Goal: Task Accomplishment & Management: Manage account settings

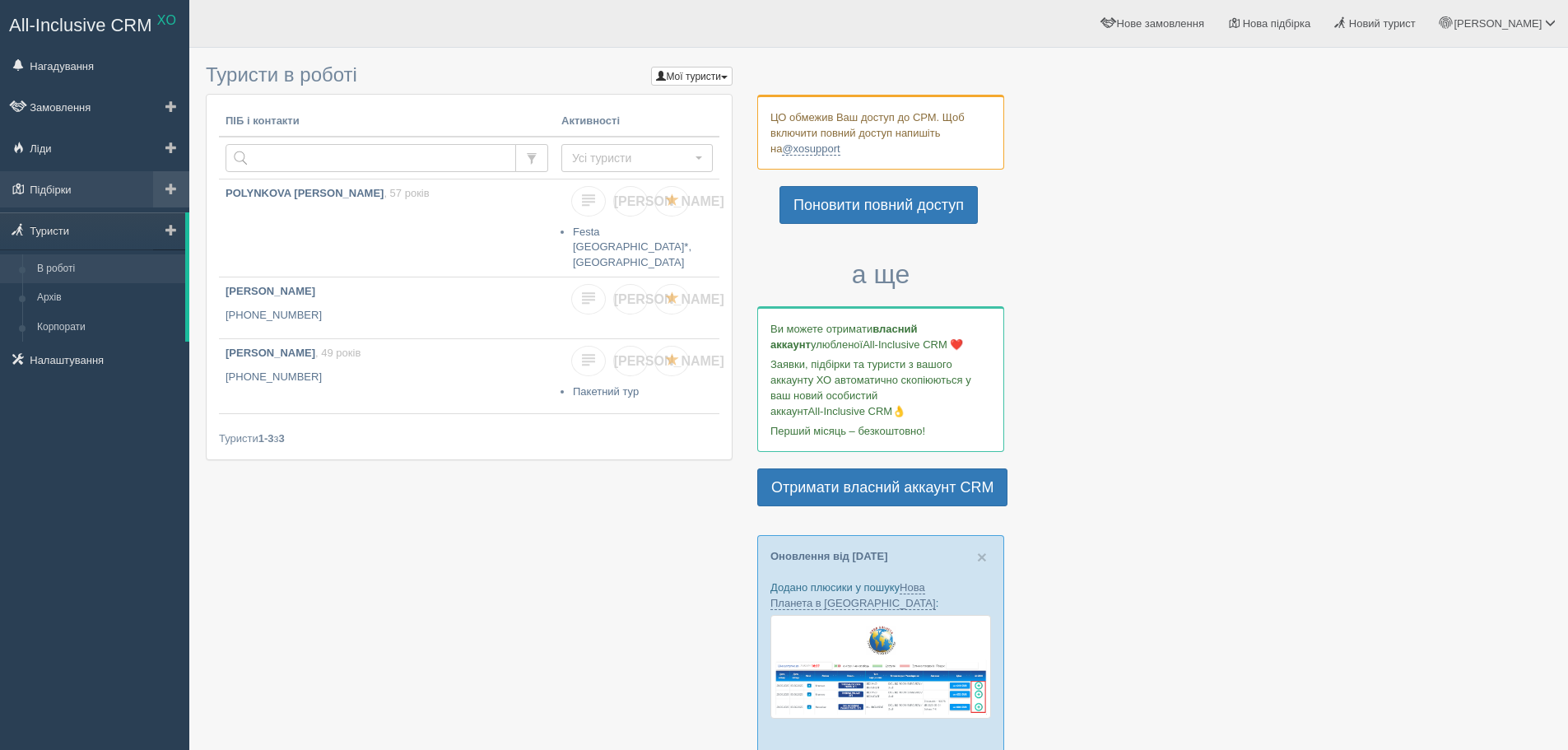
click at [175, 195] on link at bounding box center [170, 189] width 36 height 36
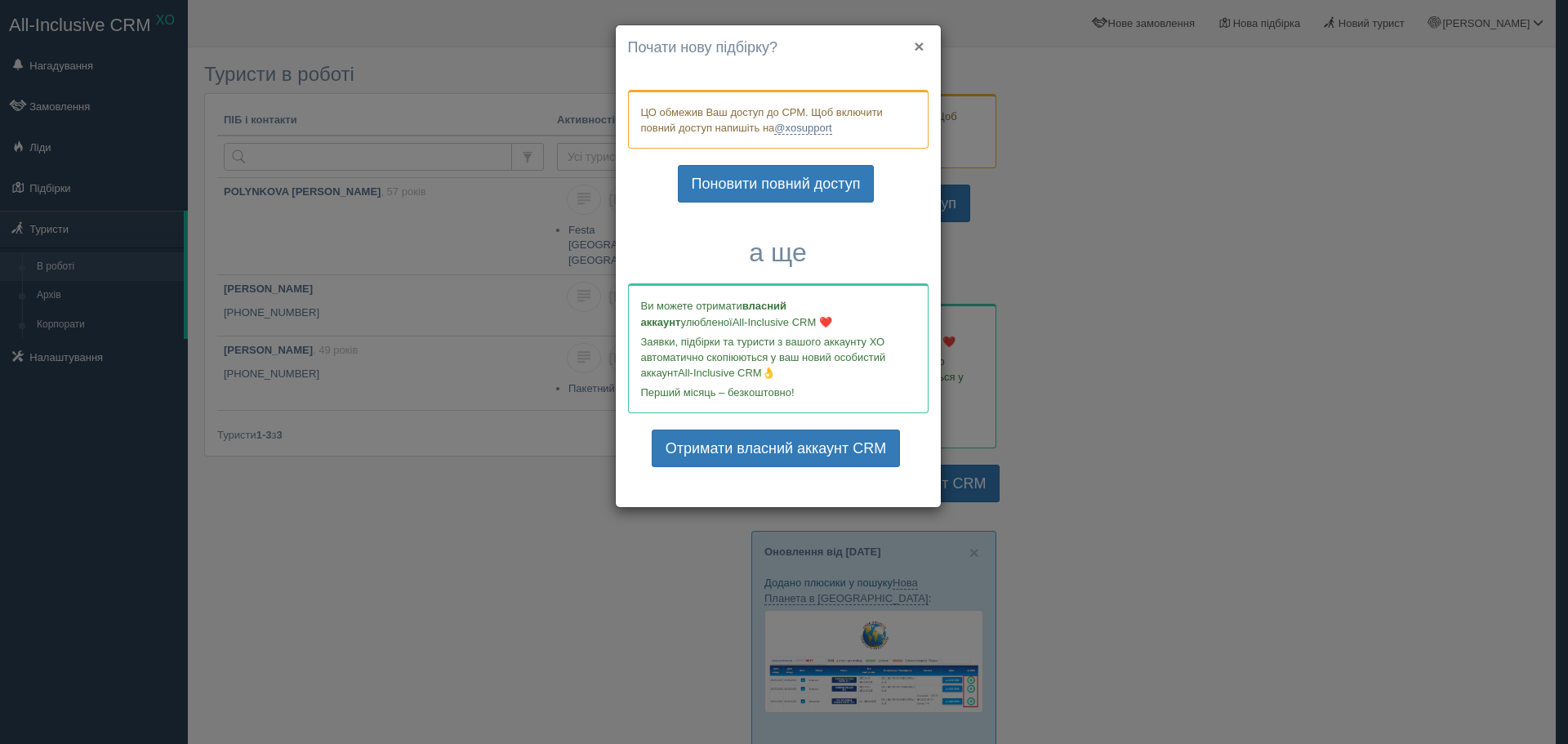
click at [922, 49] on button "×" at bounding box center [918, 47] width 10 height 17
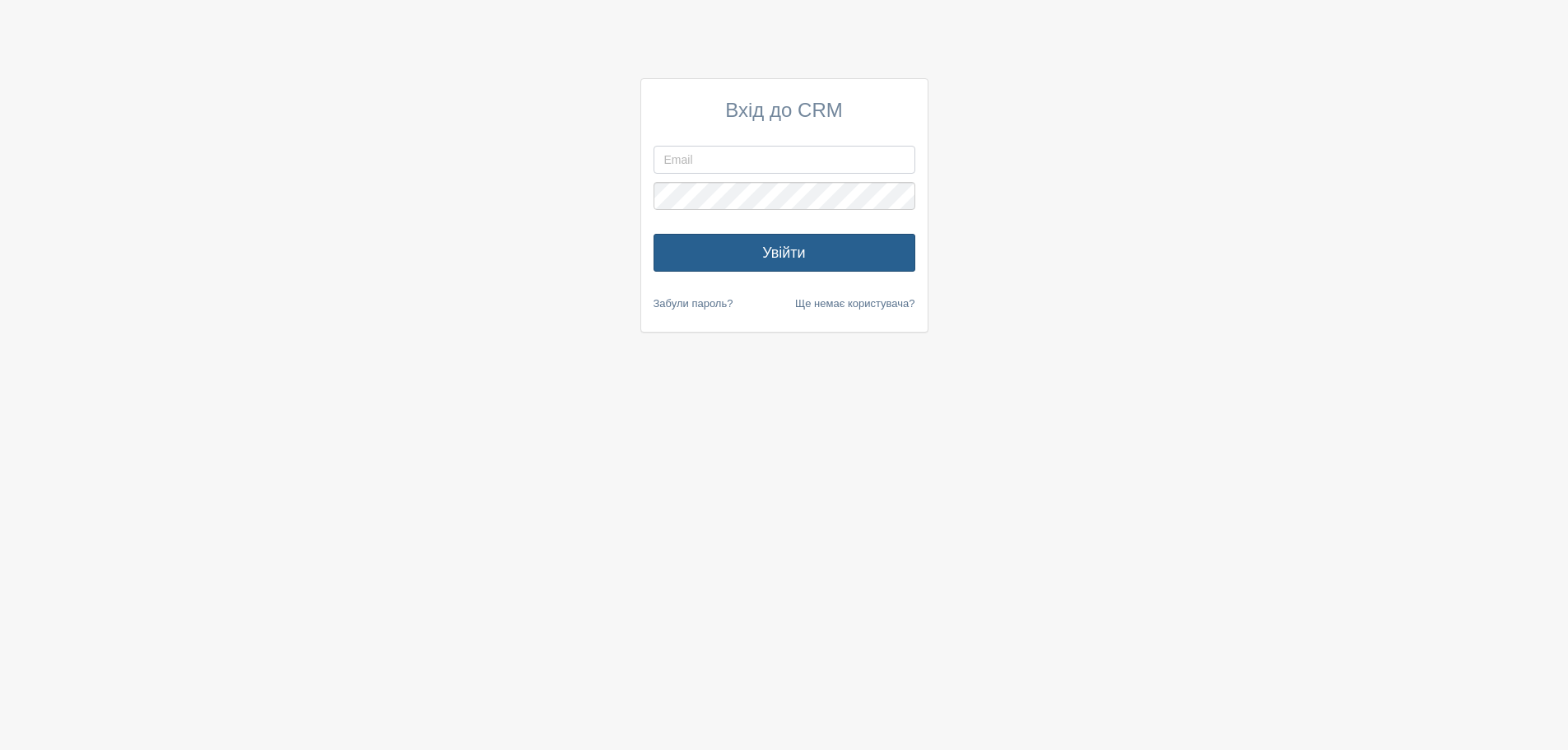
type input "[EMAIL_ADDRESS][DOMAIN_NAME]"
click at [777, 248] on button "Увійти" at bounding box center [784, 253] width 261 height 38
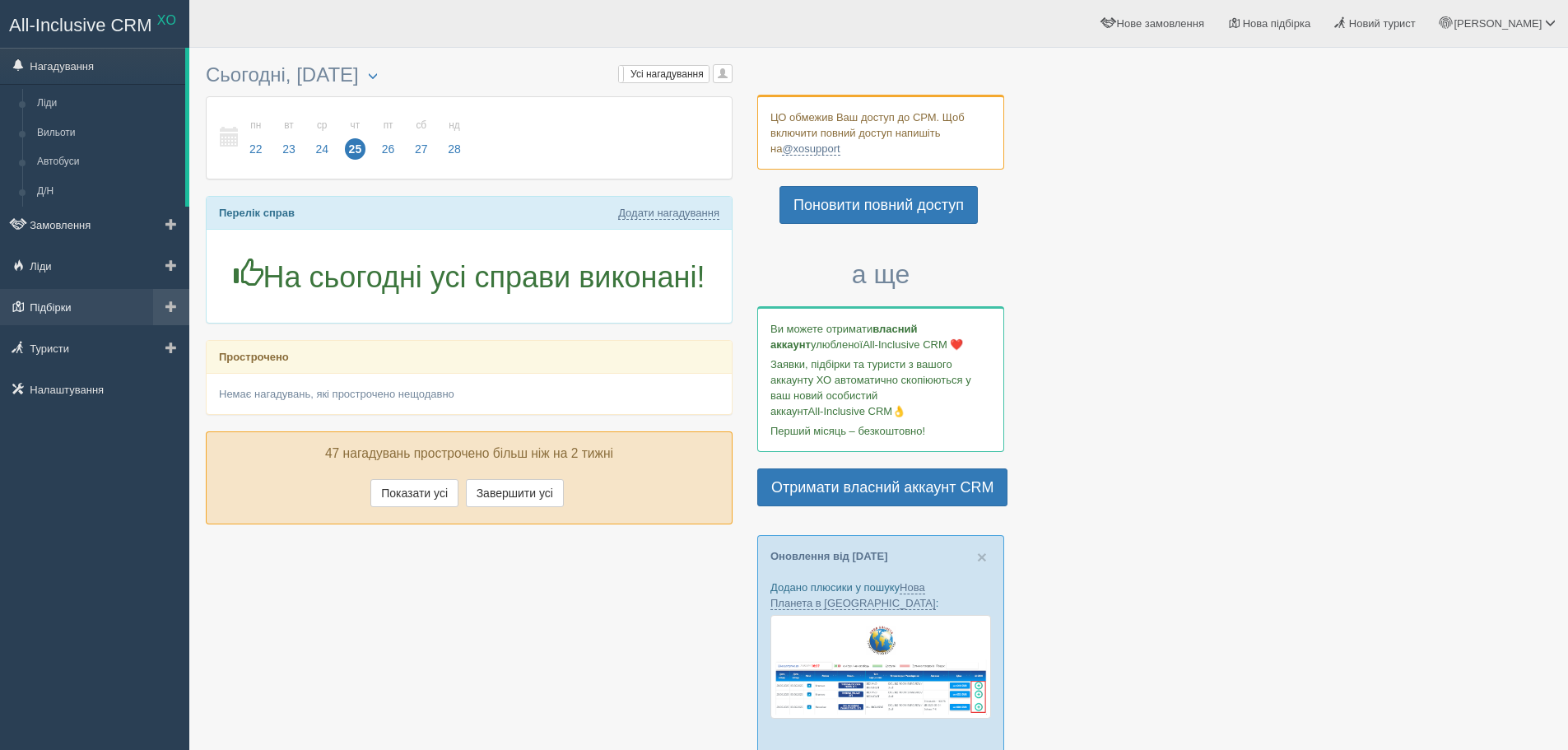
click at [88, 310] on link "Підбірки" at bounding box center [94, 306] width 189 height 36
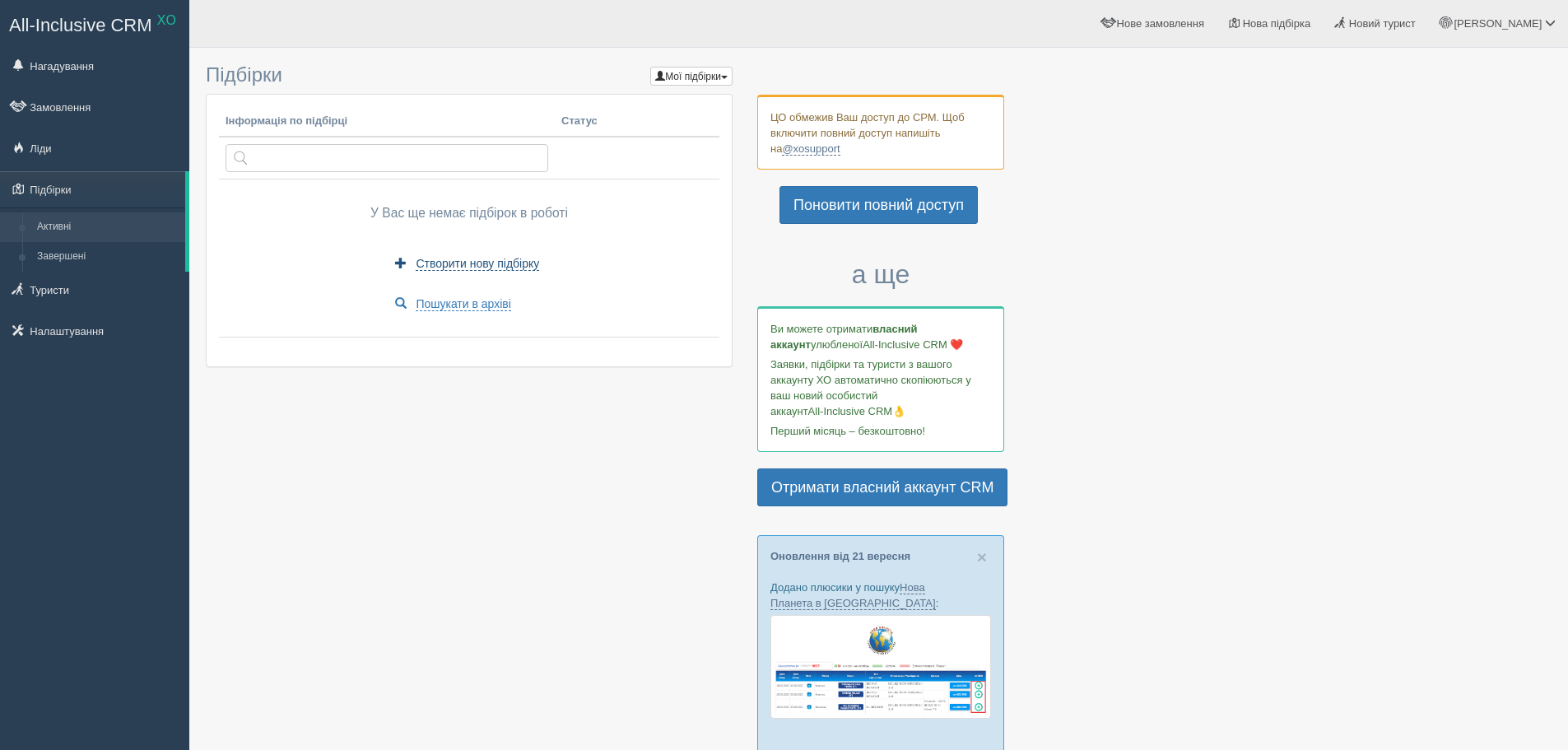
click at [423, 269] on span "Створити нову підбірку" at bounding box center [478, 263] width 123 height 14
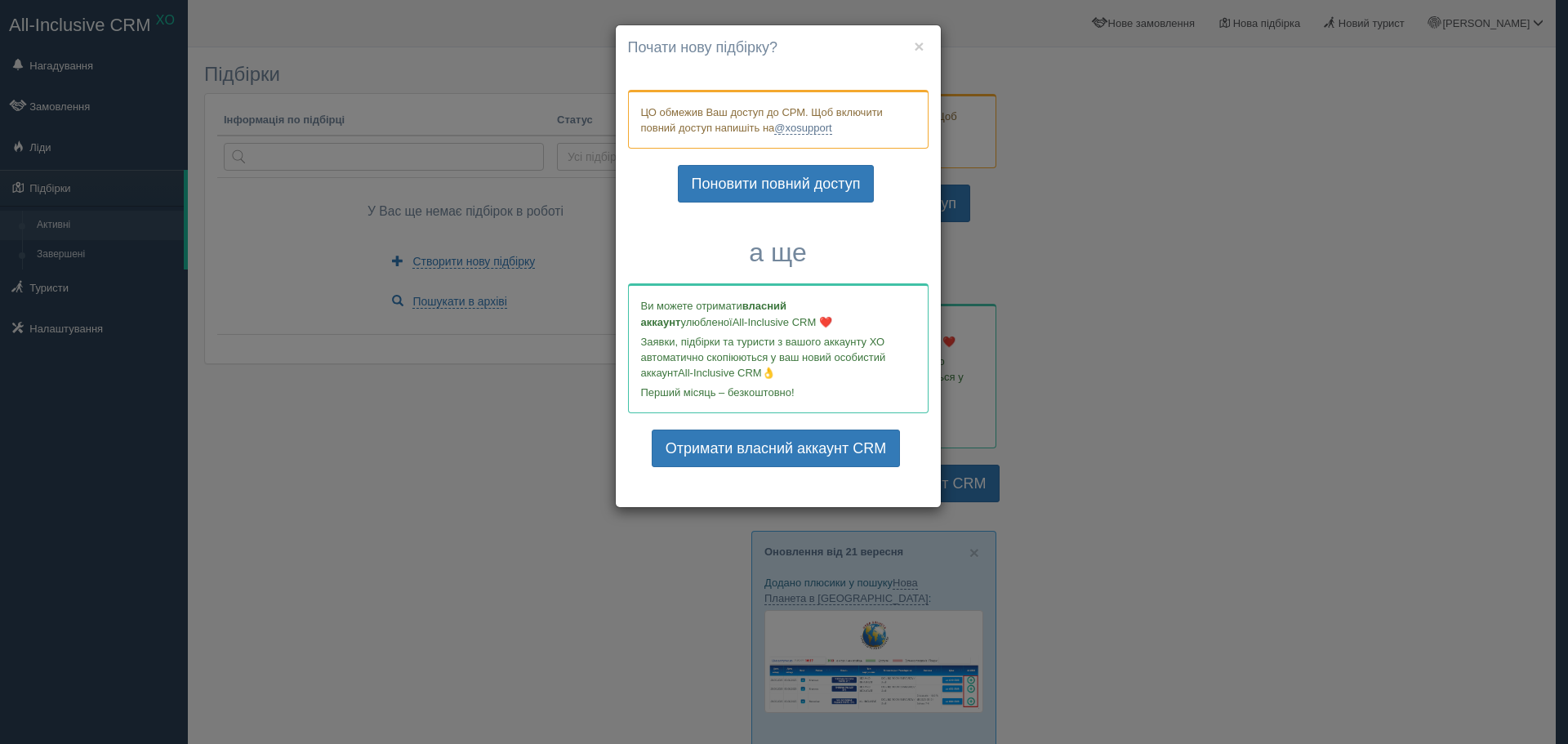
click at [924, 43] on h4 "Почати нову підбірку?" at bounding box center [779, 49] width 301 height 21
click at [918, 46] on button "×" at bounding box center [918, 47] width 10 height 17
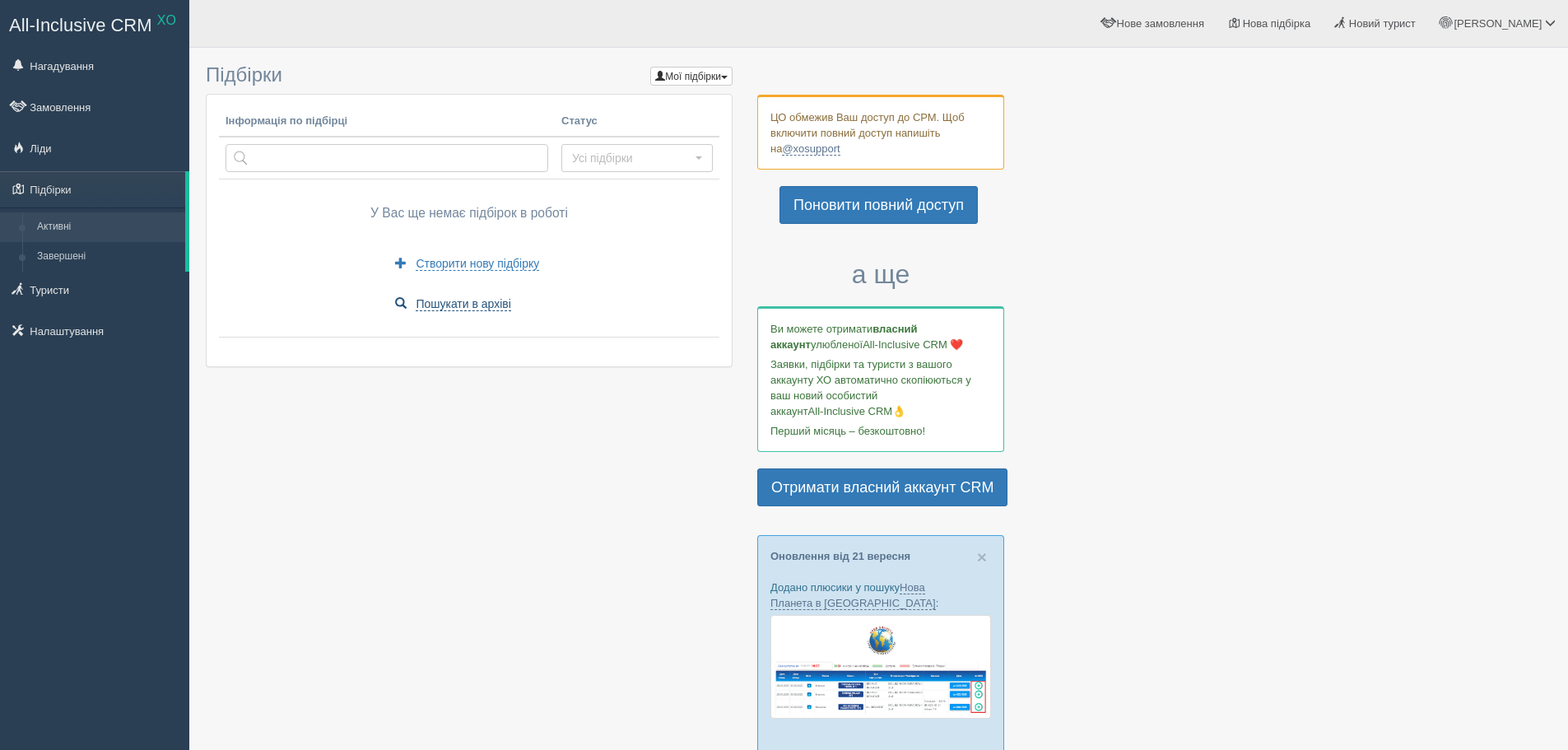
click at [430, 308] on span "Пошукати в архіві" at bounding box center [464, 305] width 96 height 14
click at [700, 73] on button "Мої підбірки" at bounding box center [692, 75] width 82 height 19
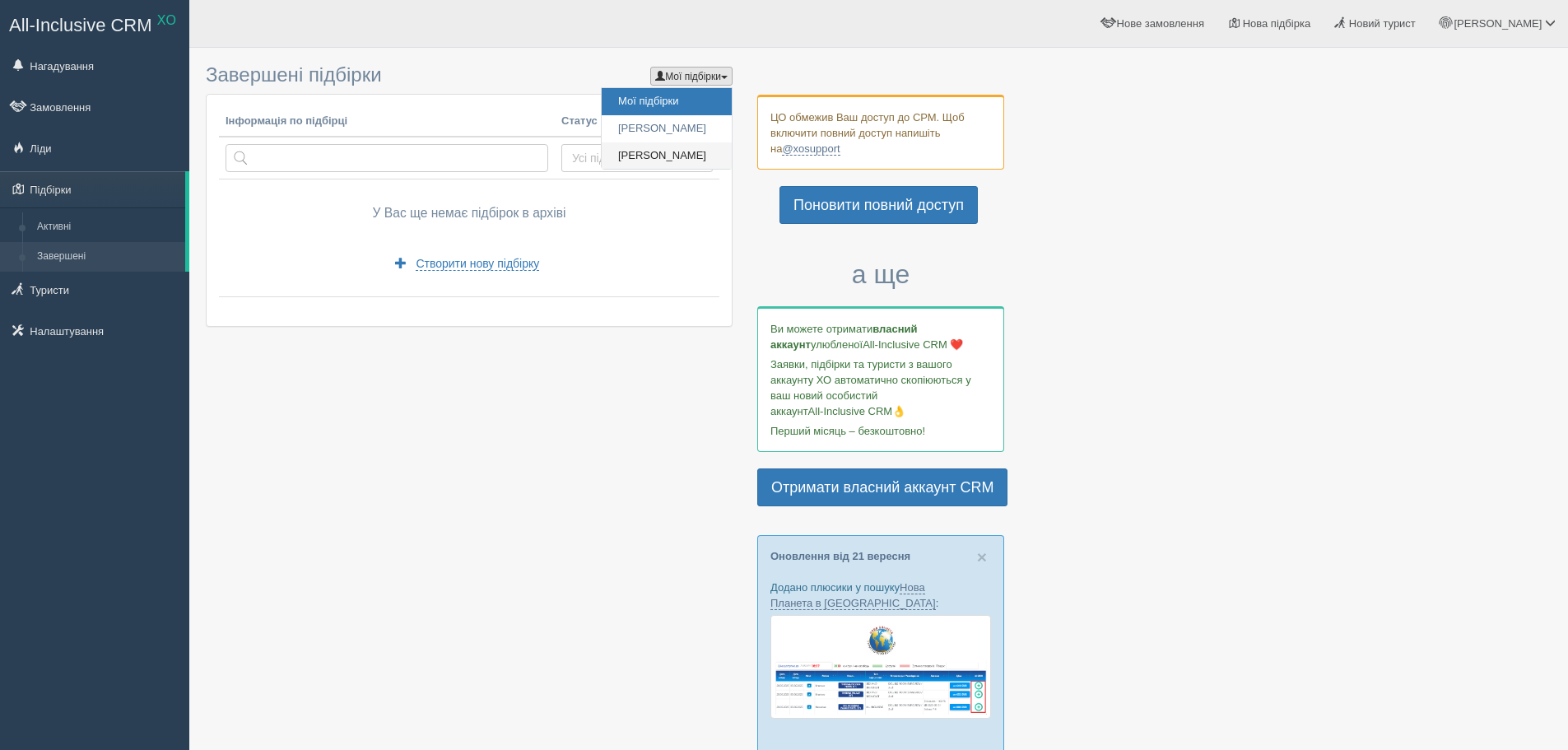
click at [665, 153] on link "[PERSON_NAME]" at bounding box center [667, 157] width 130 height 27
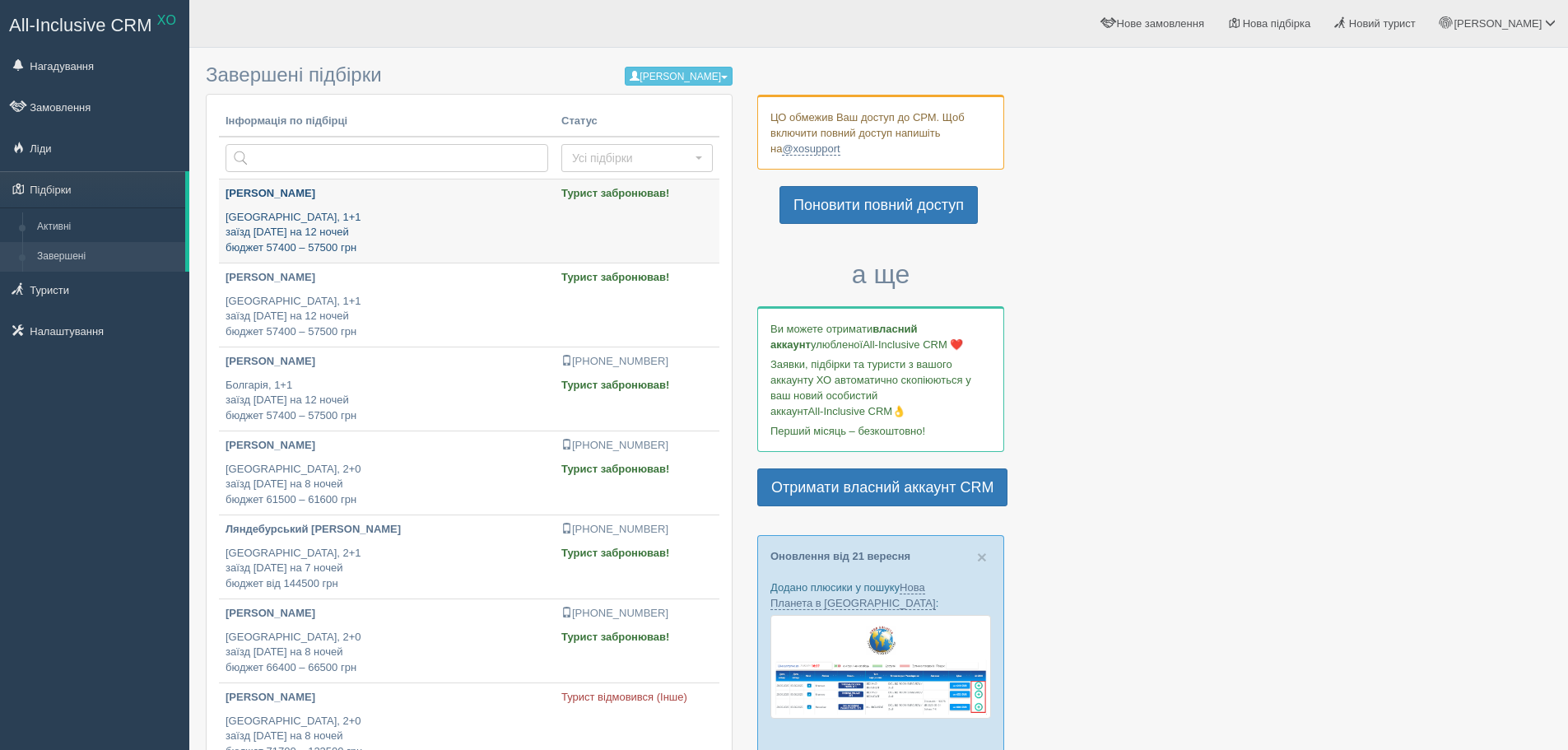
click at [516, 224] on p "[GEOGRAPHIC_DATA], 1+1 заїзд [DATE] на 12 ночей бюджет 57400 – 57500 грн" at bounding box center [387, 233] width 323 height 46
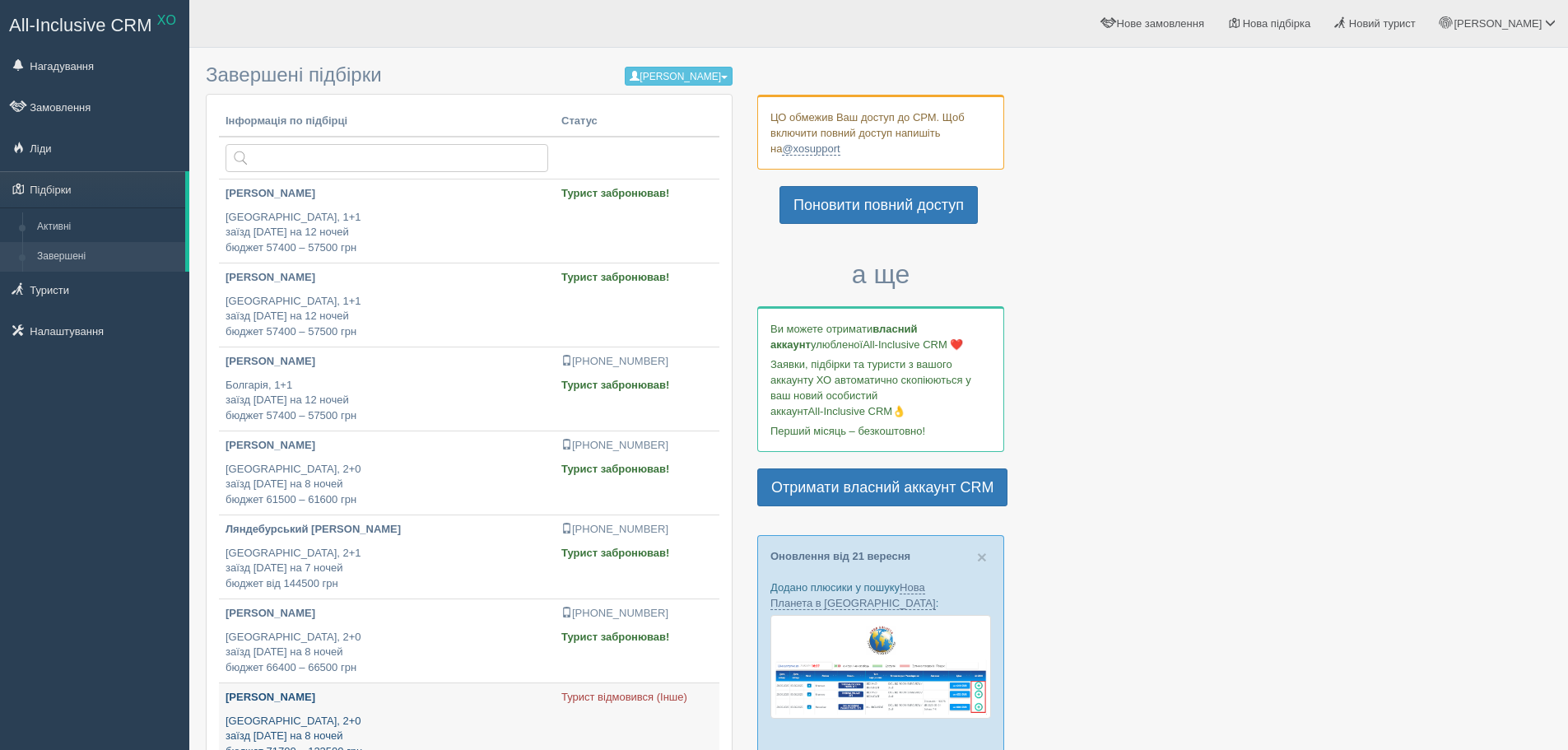
scroll to position [397, 0]
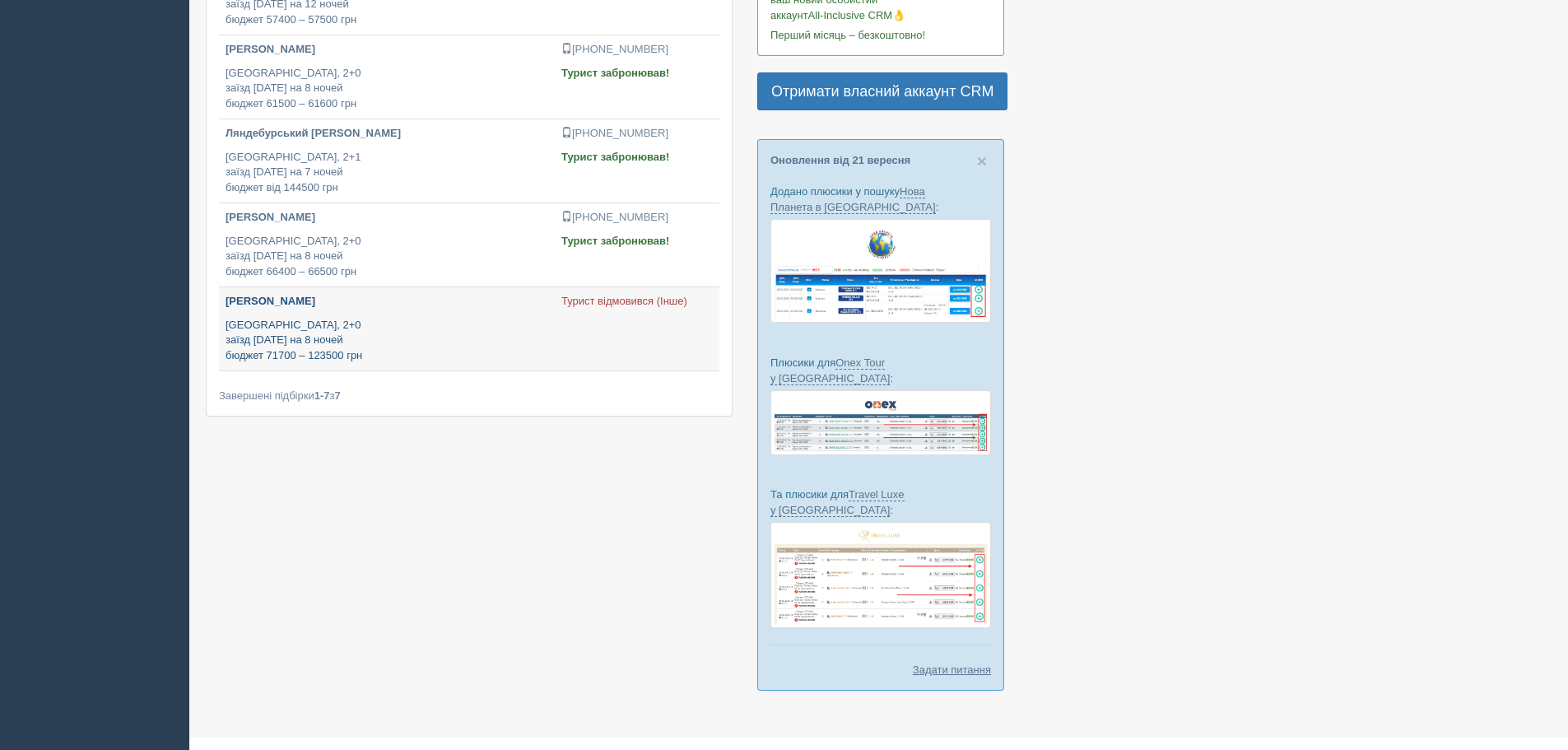
click at [442, 324] on p "Egypt, 2+0 заїзд 20 листопада на 8 ночей бюджет 71700 – 123500 грн" at bounding box center [387, 341] width 323 height 46
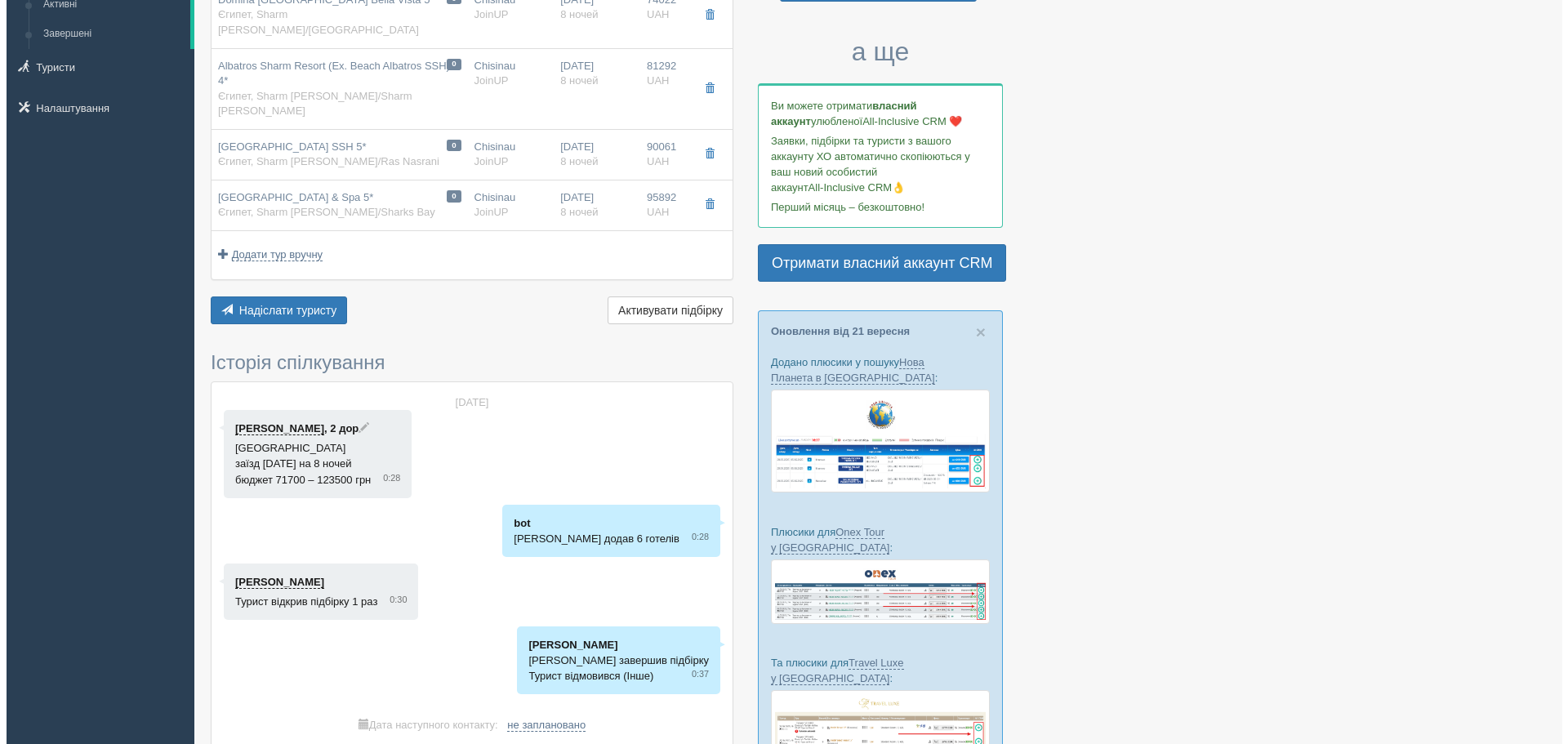
scroll to position [148, 0]
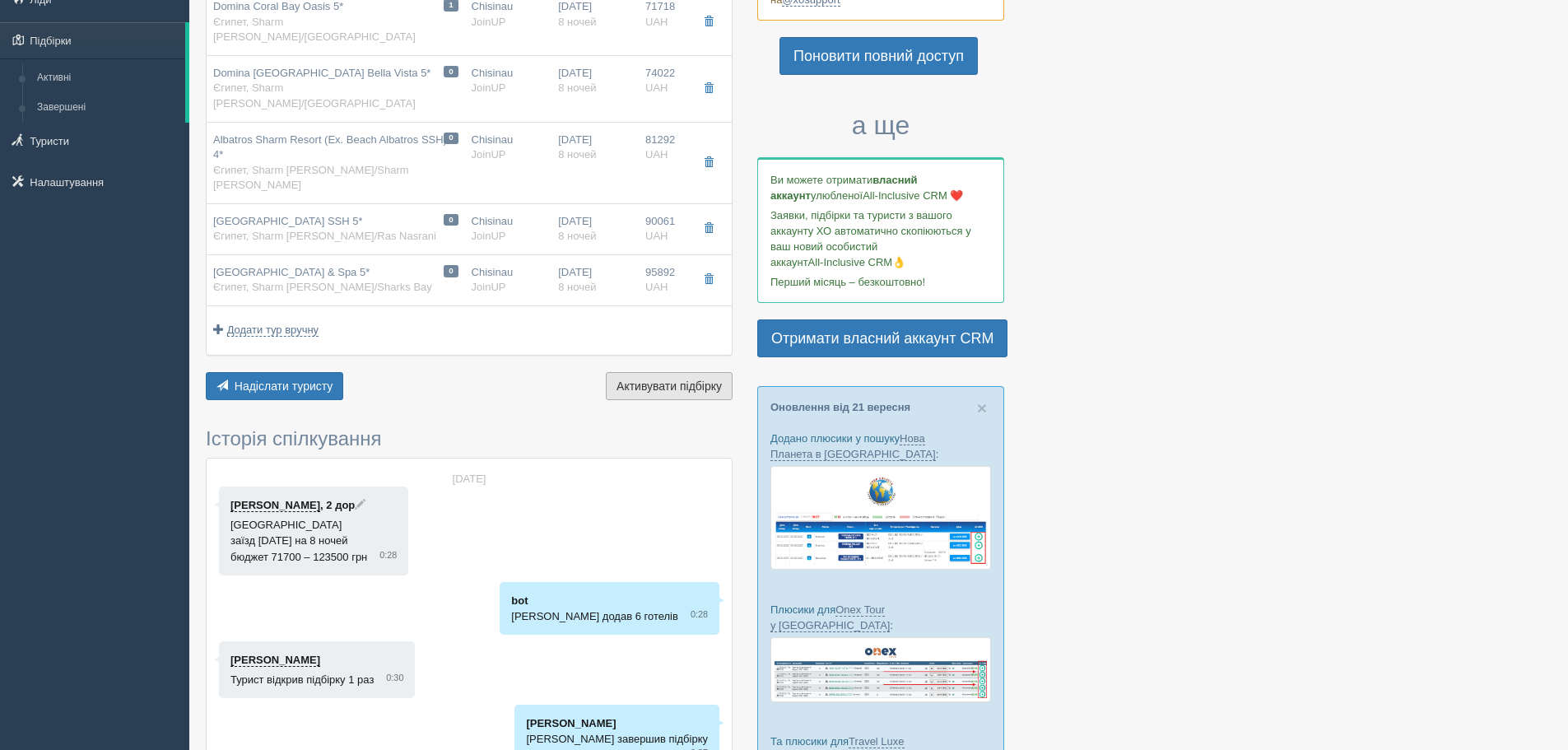
click at [682, 372] on button "Завершити підбірку Активувати підбірку" at bounding box center [669, 386] width 127 height 28
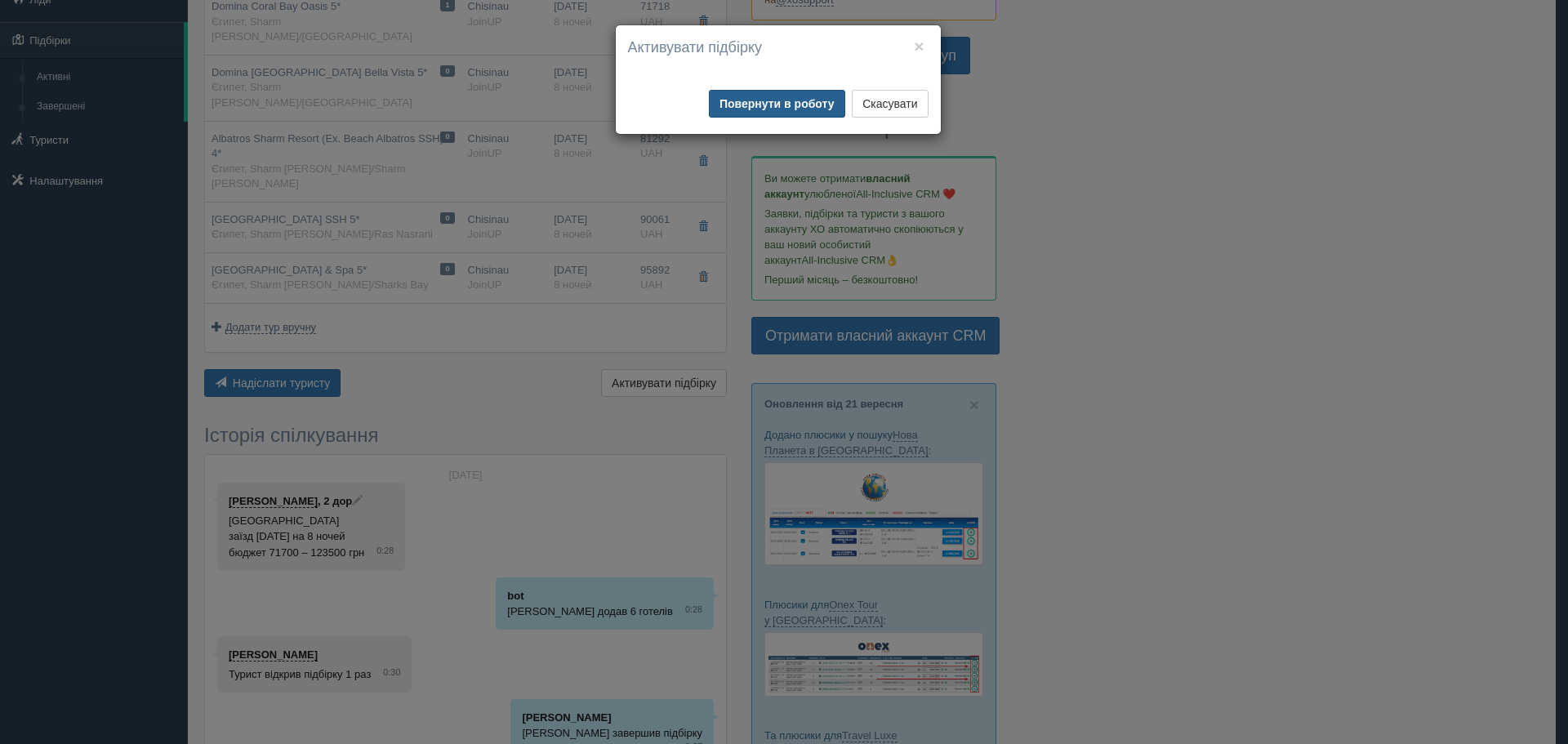
click at [784, 106] on button "Повернути в роботу" at bounding box center [777, 104] width 136 height 28
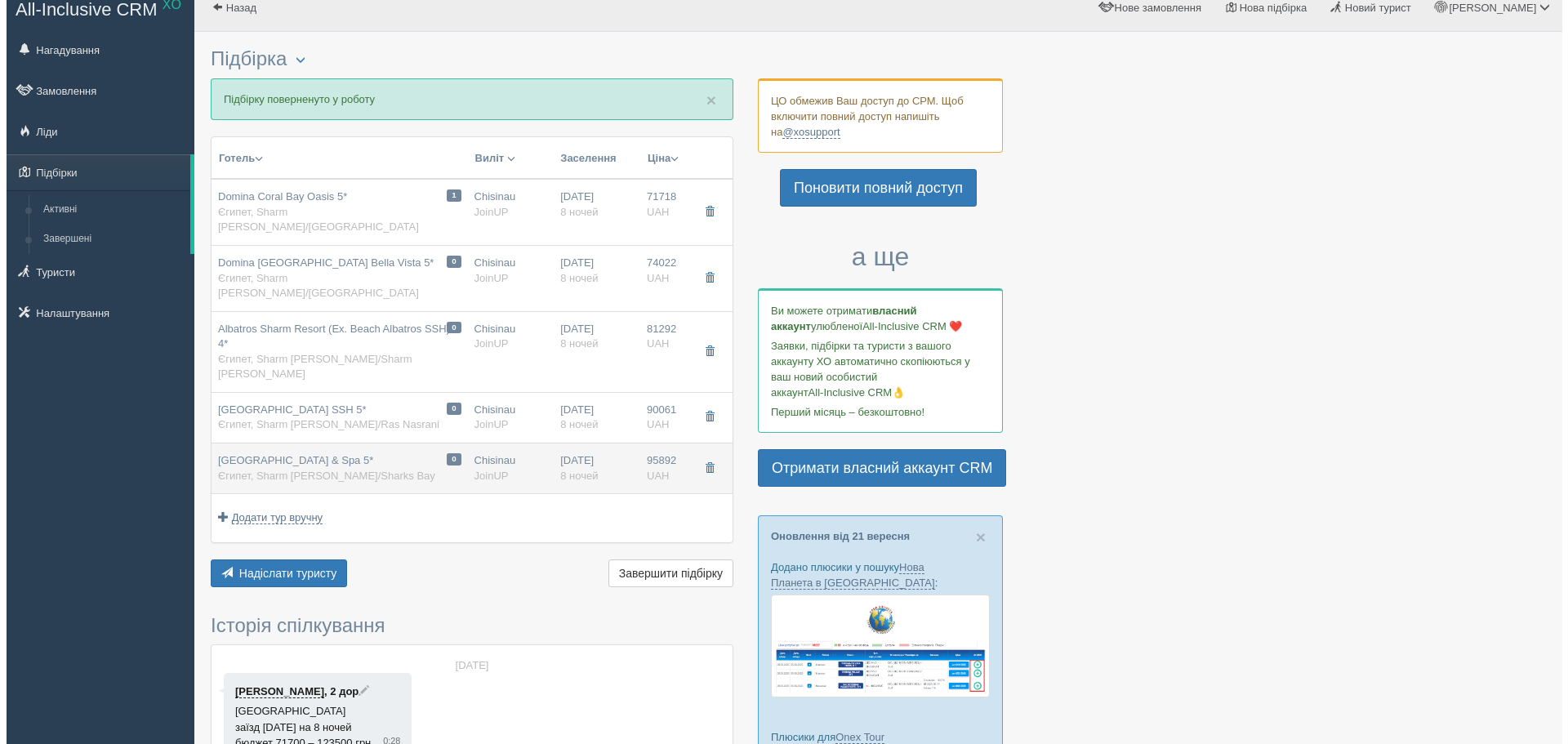
scroll to position [0, 0]
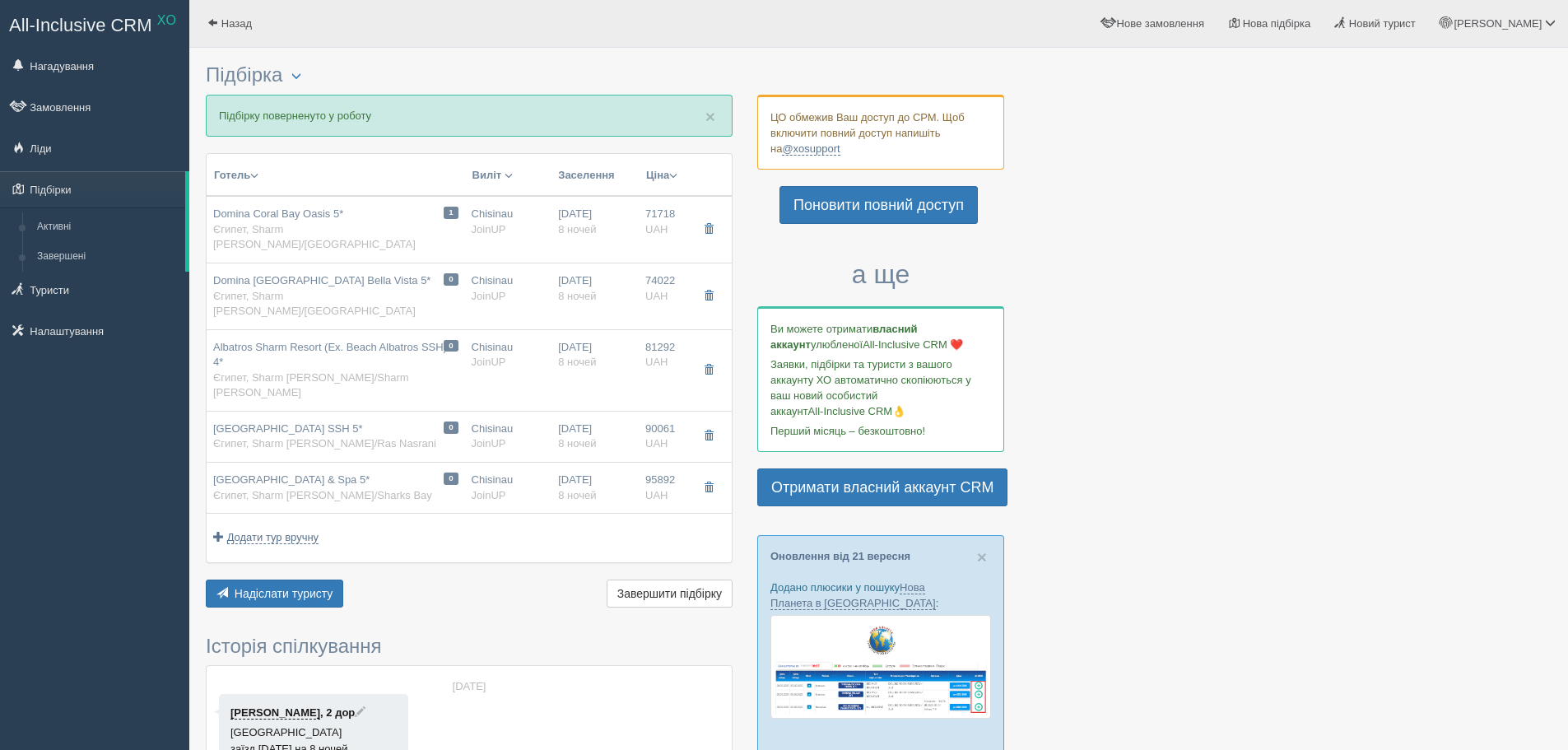
click at [319, 164] on th "Готель Розділити готелі..." at bounding box center [336, 175] width 258 height 43
click at [297, 532] on span "Додати тур вручну" at bounding box center [273, 538] width 92 height 13
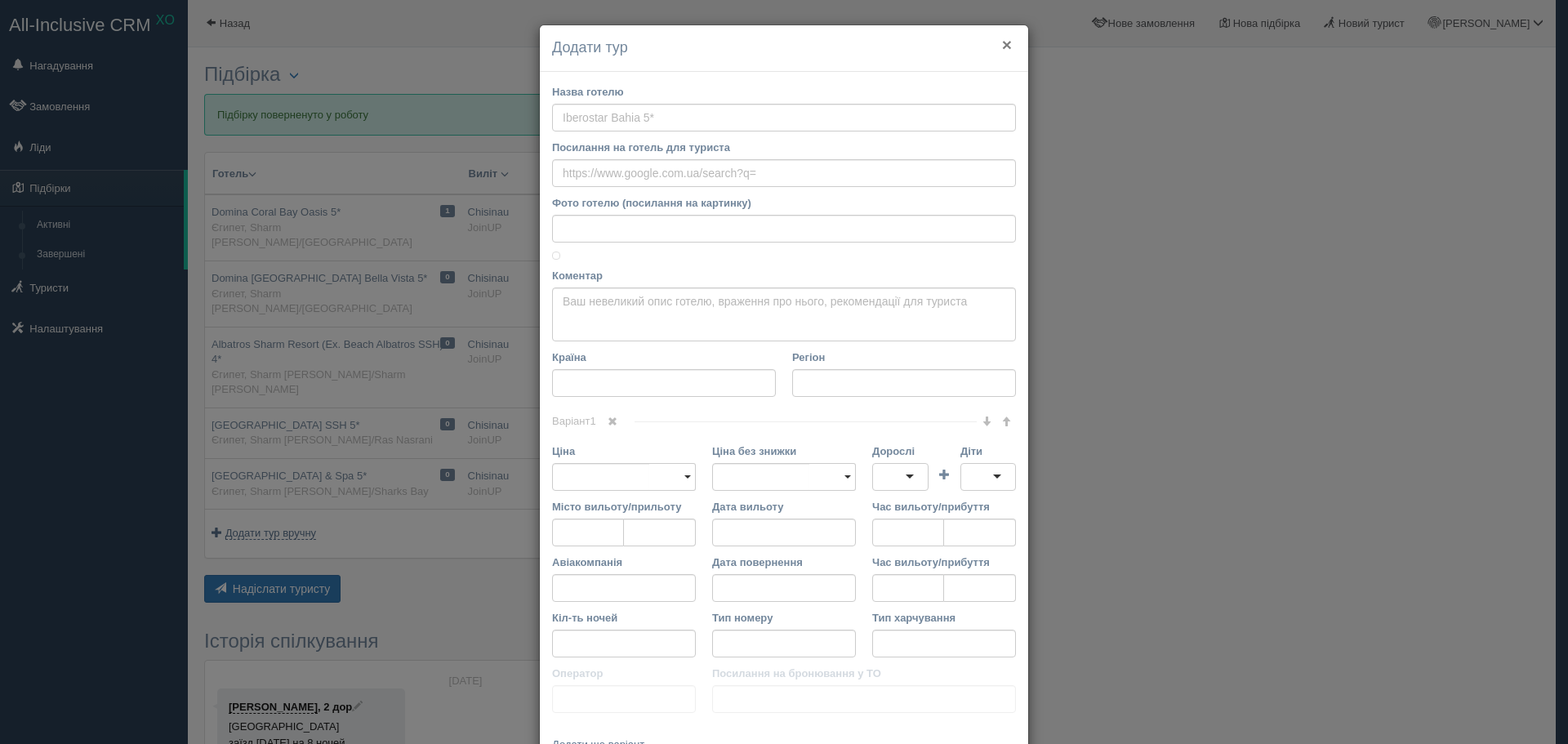
click at [1002, 46] on button "×" at bounding box center [1007, 45] width 10 height 17
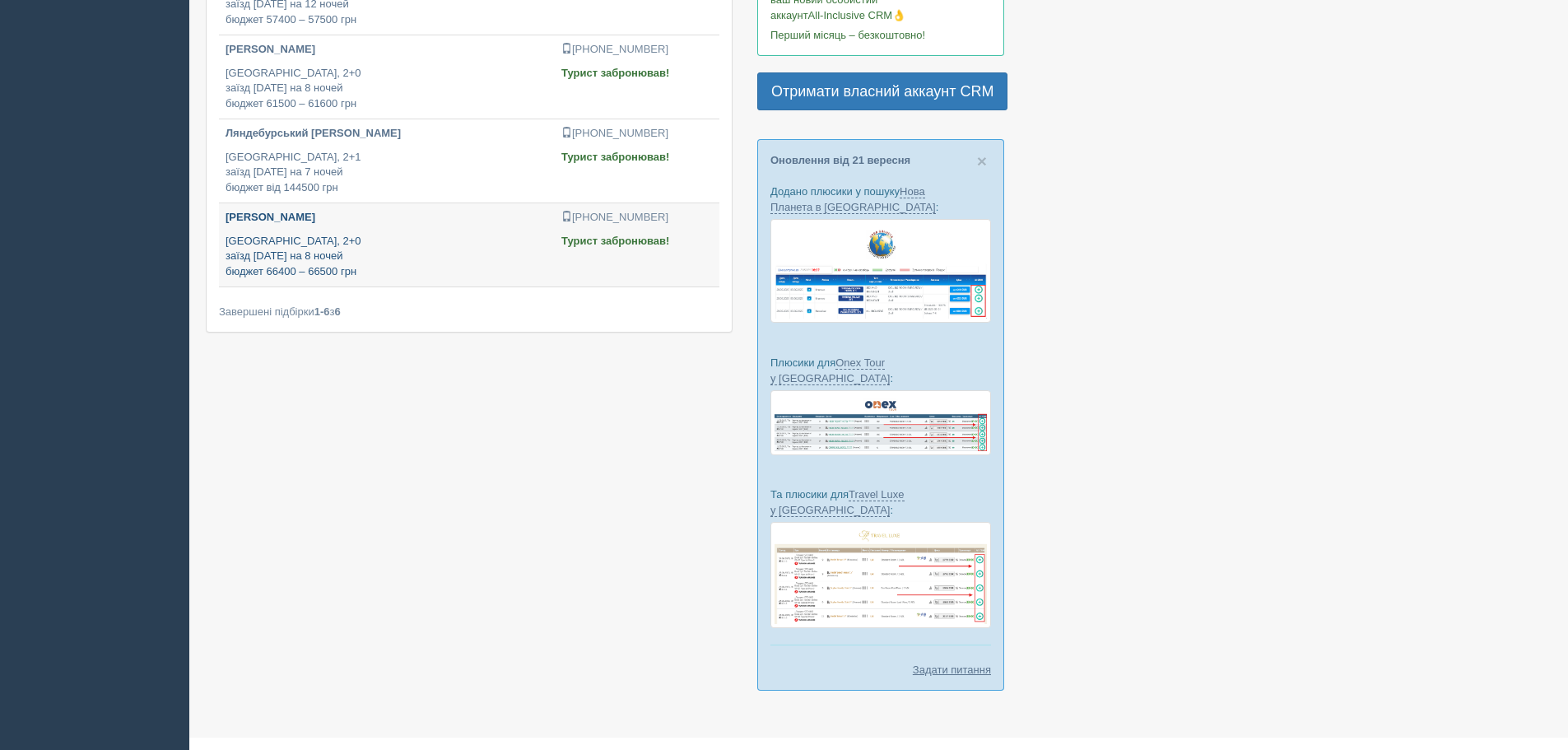
scroll to position [397, 0]
click at [428, 267] on p "Egypt, 2+0 заїзд 13 лютого на 8 ночей бюджет 66400 – 66500 грн" at bounding box center [387, 257] width 323 height 46
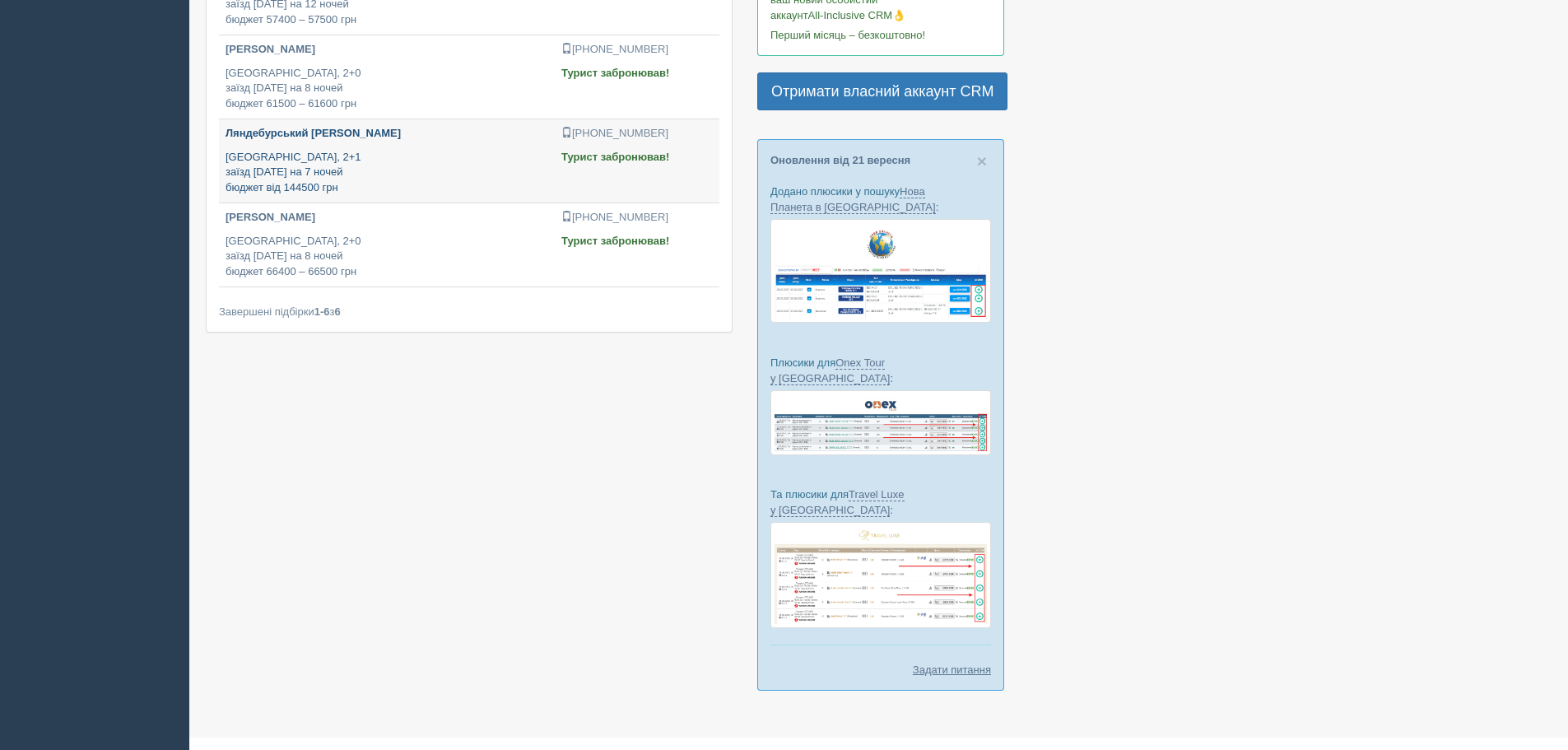
click at [368, 142] on div "Ляндебурський [PERSON_NAME] [GEOGRAPHIC_DATA], 2+1 заїзд [DATE] на 7 ночей бюдж…" at bounding box center [387, 161] width 323 height 70
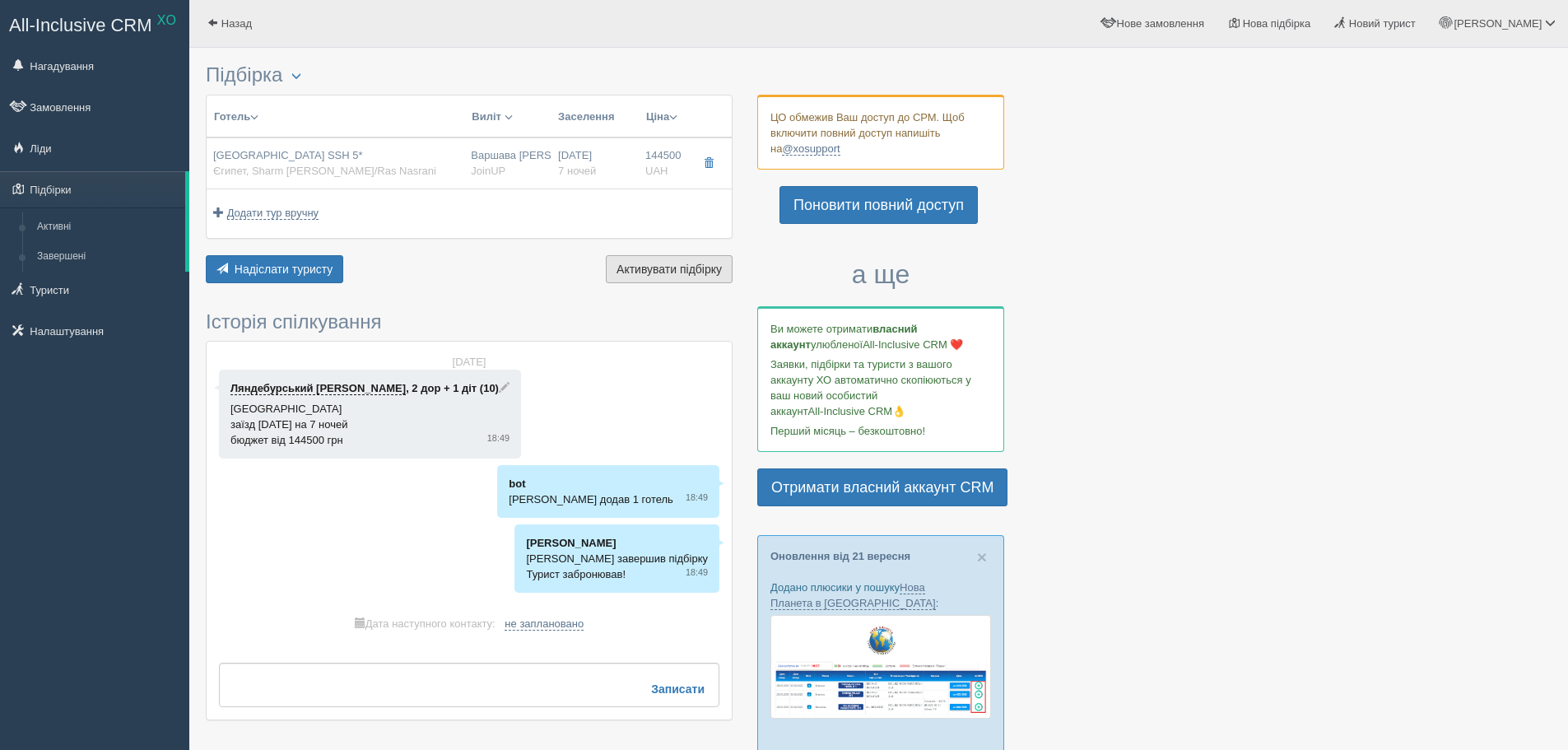
click at [630, 272] on span "Активувати підбірку" at bounding box center [669, 268] width 106 height 13
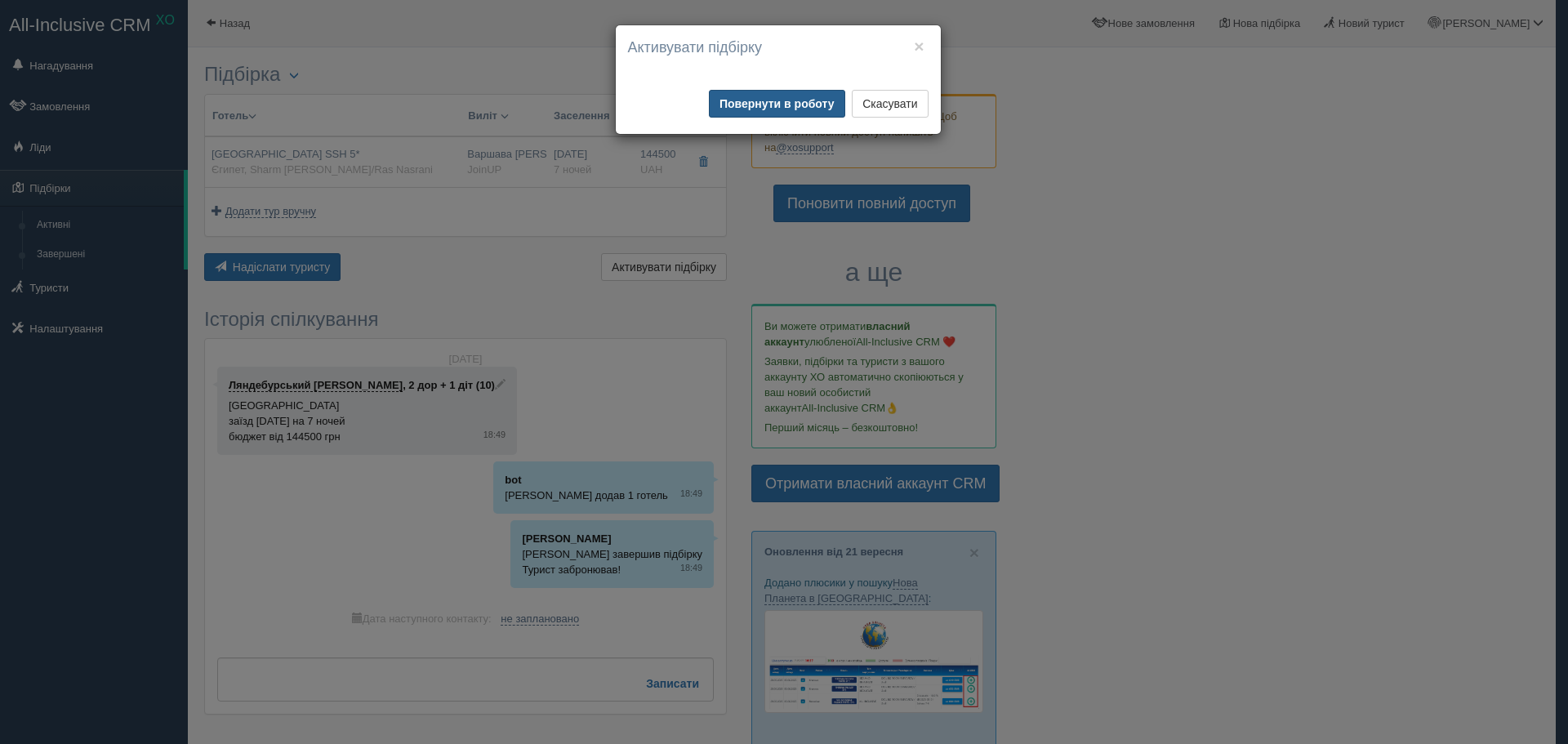
click at [795, 106] on button "Повернути в роботу" at bounding box center [777, 104] width 136 height 28
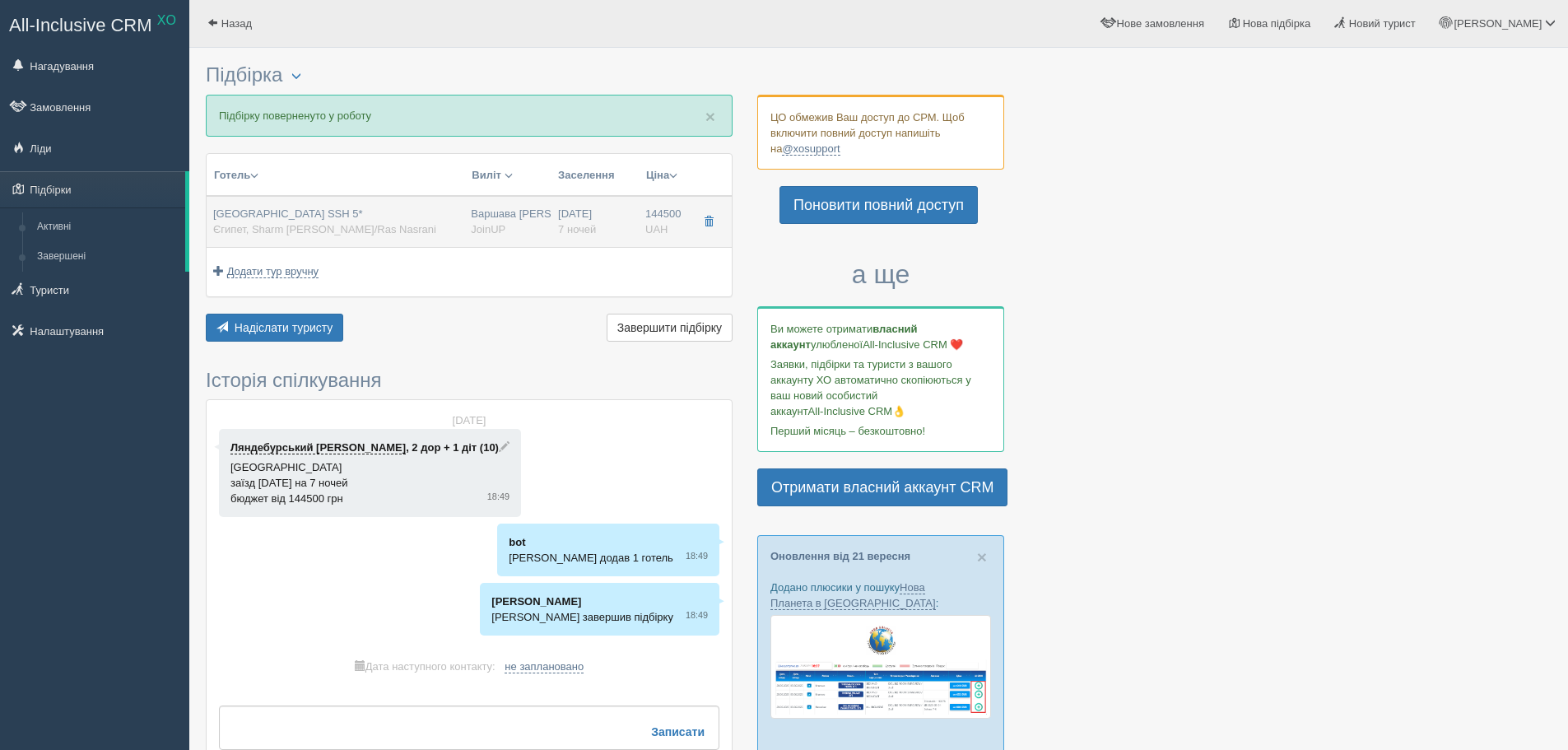
click at [320, 223] on span "Єгипет, Sharm [PERSON_NAME]/Ras Nasrani" at bounding box center [325, 229] width 223 height 13
type input "[GEOGRAPHIC_DATA] SSH 5*"
type input "[URL][DOMAIN_NAME]"
type input "Єгипет"
type input "Sharm [PERSON_NAME]/Ras Nasrani"
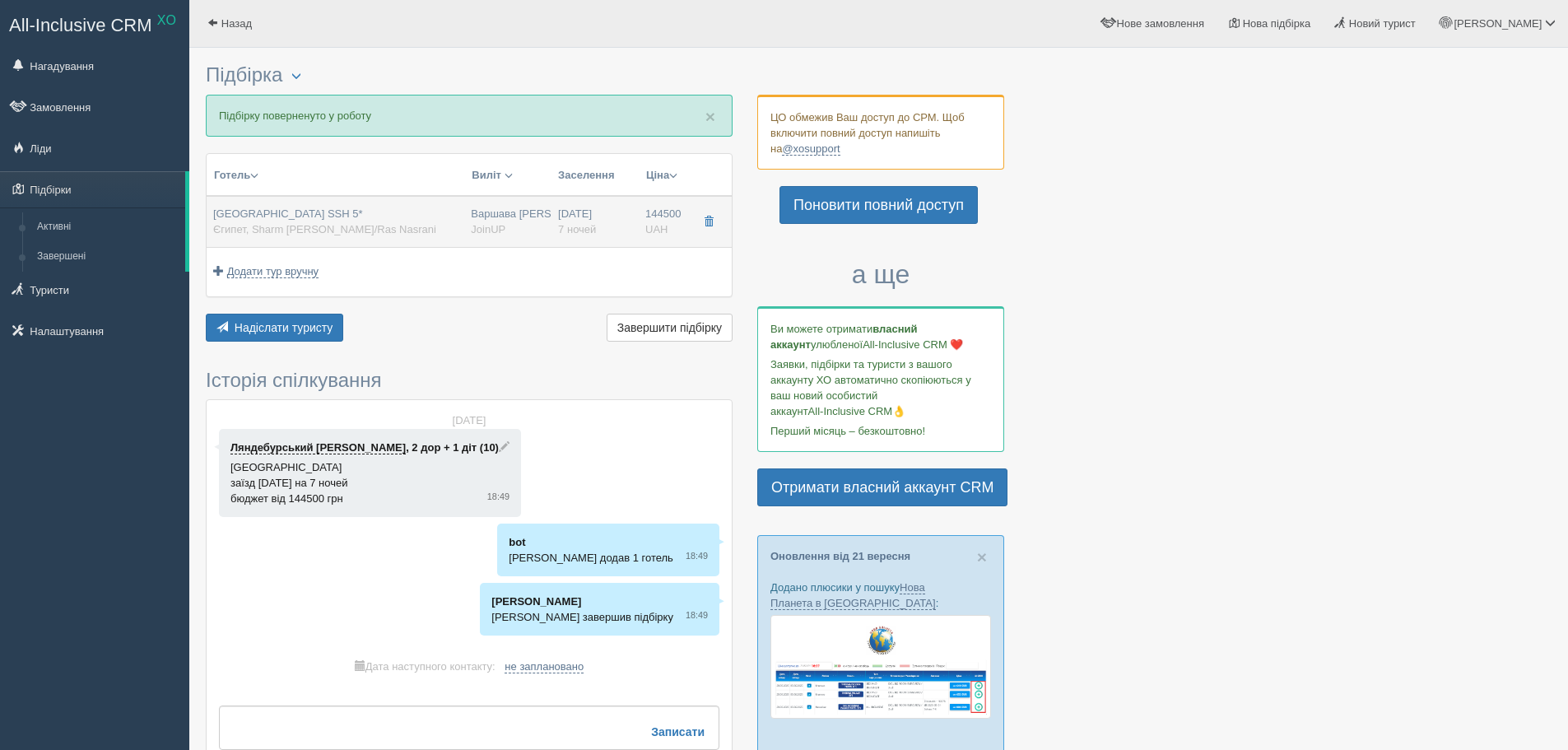
type input "144500.00"
type input "Варшава [PERSON_NAME]"
type input "Шарм-еш-Шейх SSH"
type input "15:05"
type input "20:20"
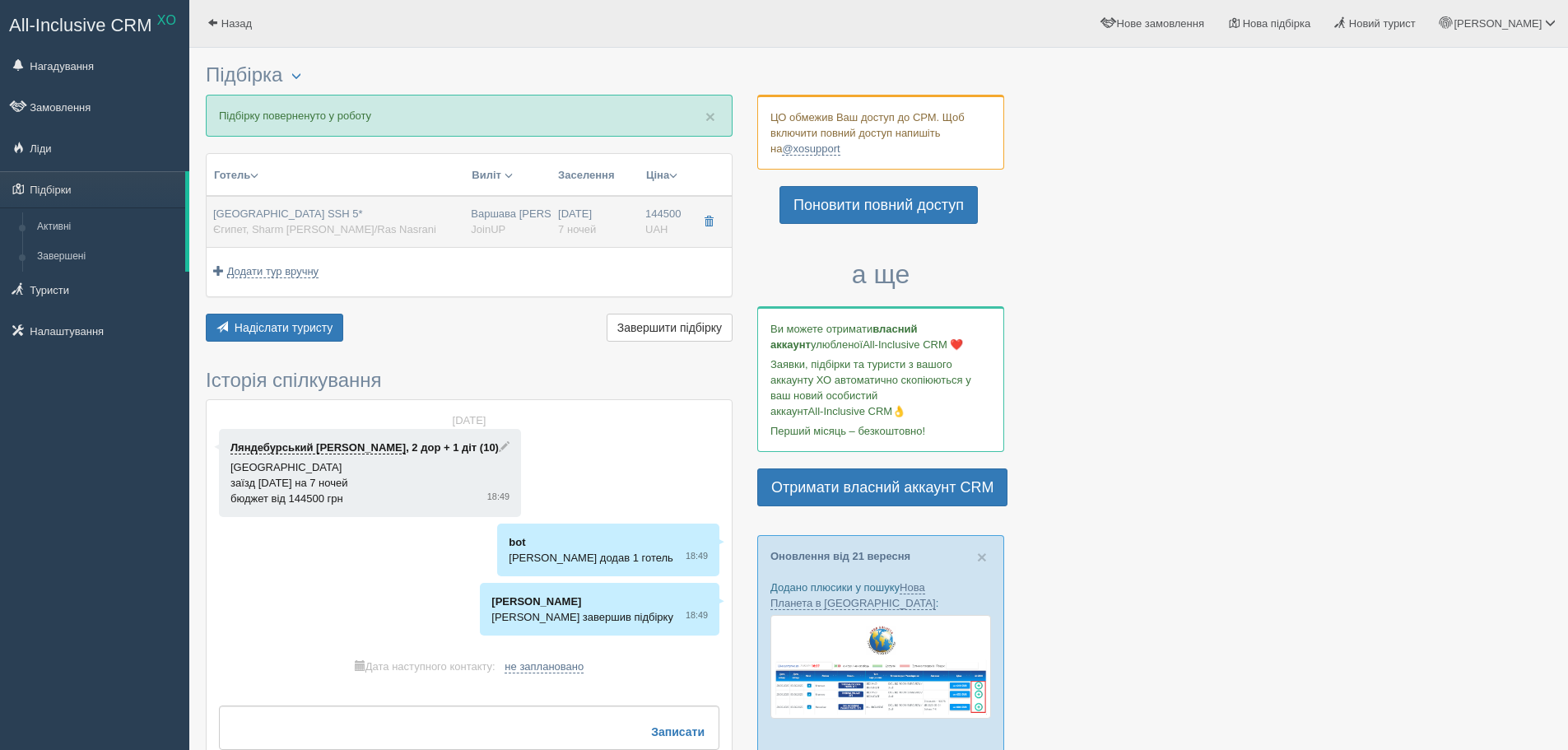
type input "SkyUp MT"
type input "10:30"
type input "14:05"
type input "7"
type input "Standard Sea View Room"
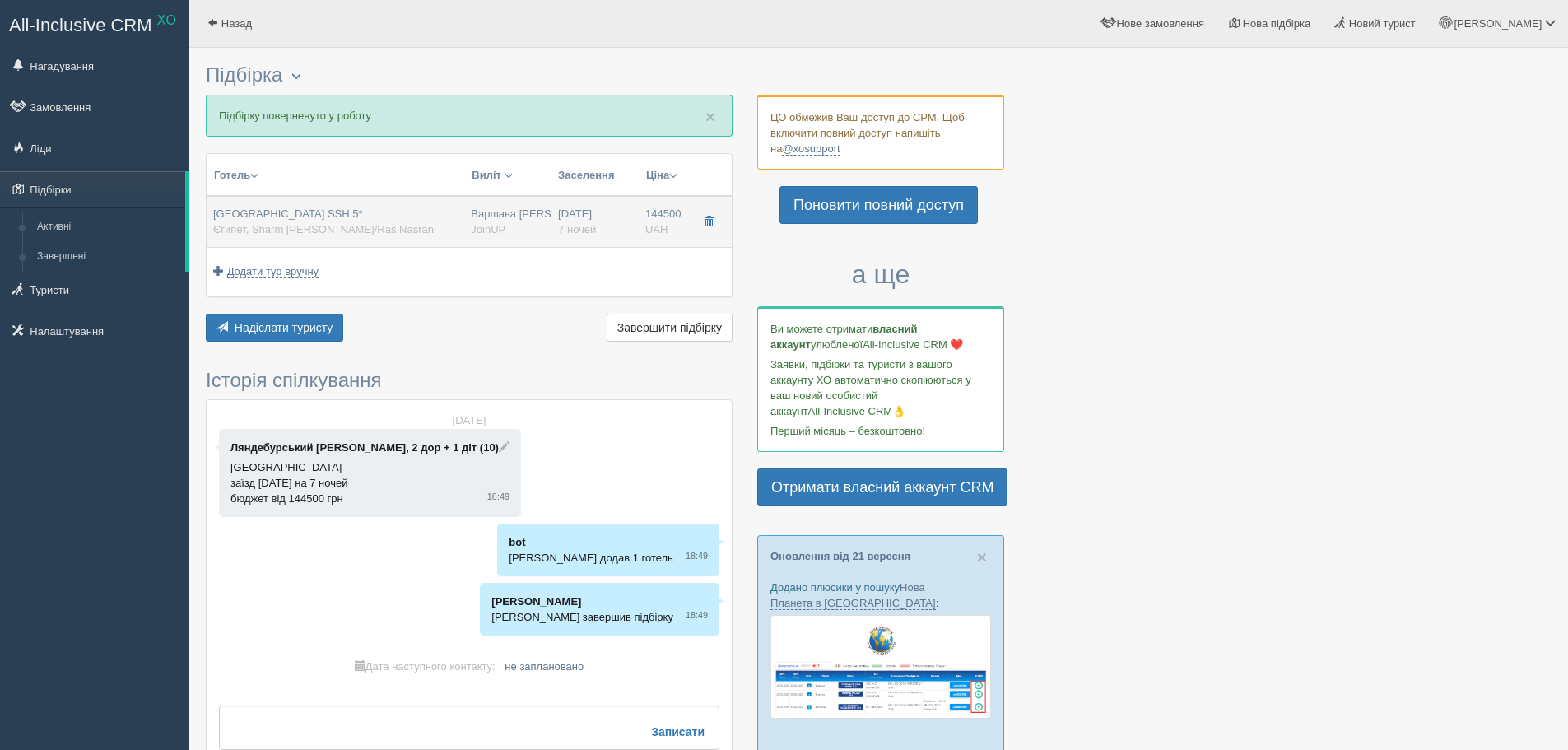
type input "AI"
type input "JoinUP"
type input "[URL][DOMAIN_NAME]"
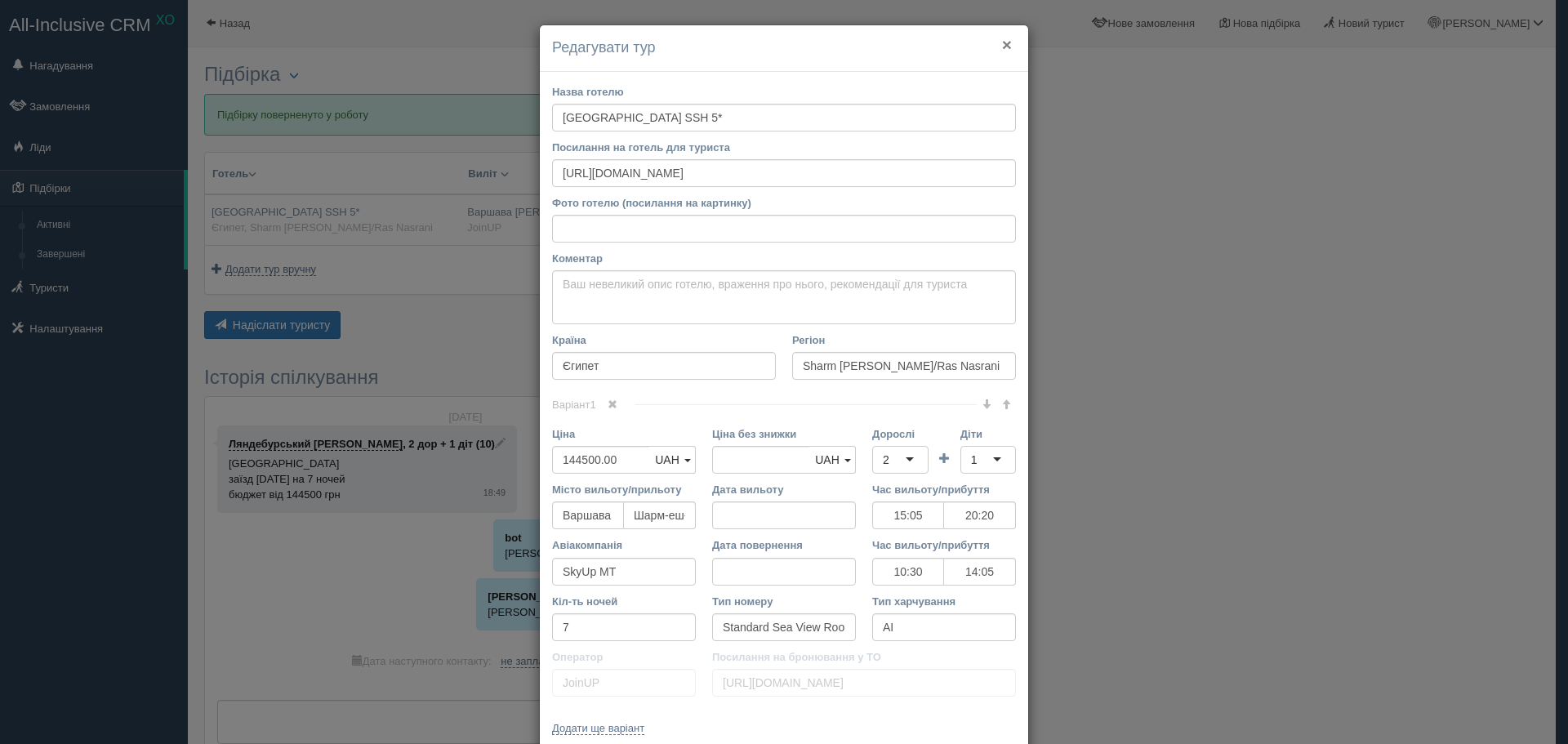
click at [1004, 39] on button "×" at bounding box center [1007, 45] width 10 height 17
